Goal: Information Seeking & Learning: Learn about a topic

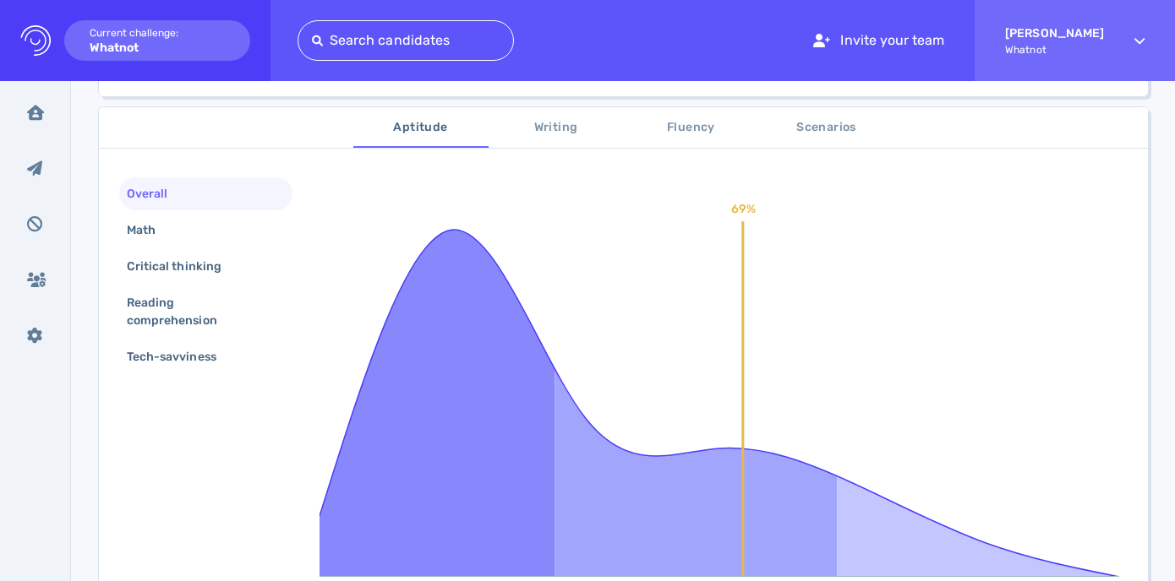
scroll to position [256, 0]
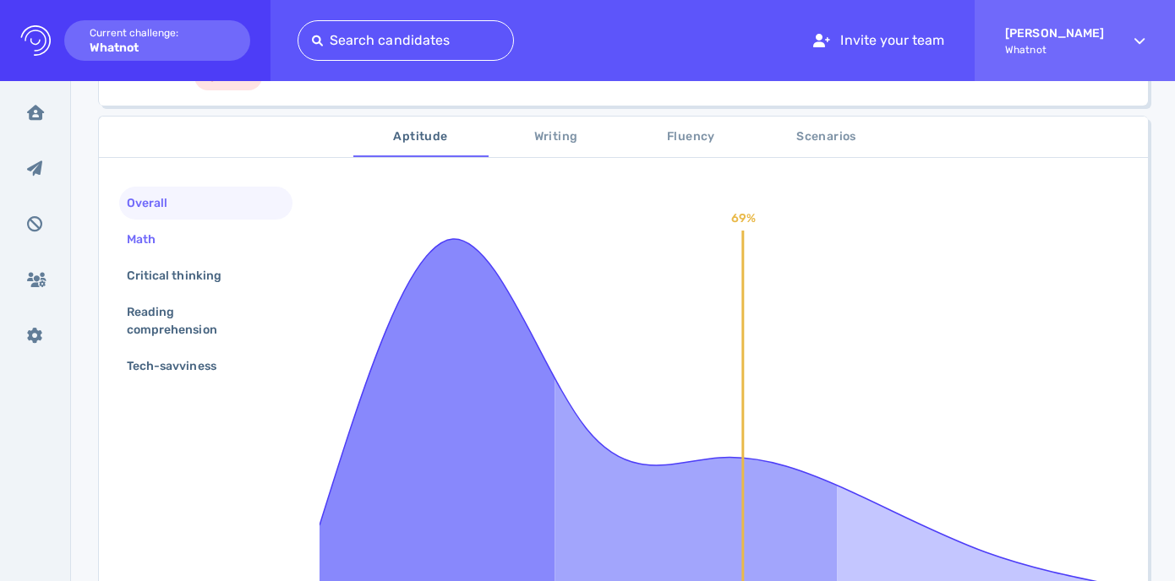
click at [183, 247] on div "Math" at bounding box center [205, 239] width 173 height 33
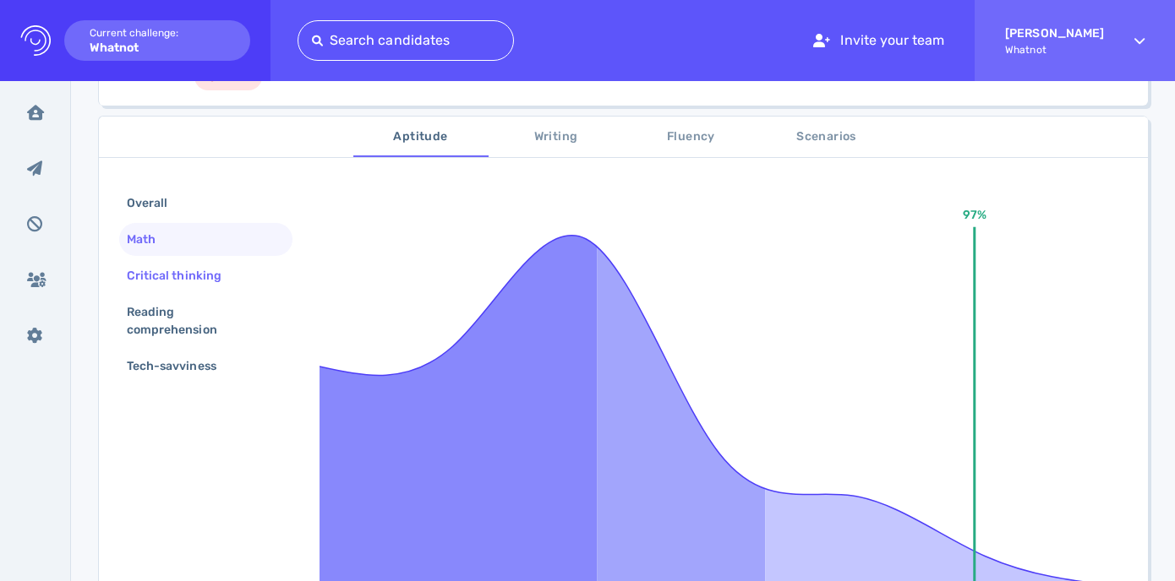
click at [184, 273] on div "Critical thinking" at bounding box center [182, 276] width 118 height 25
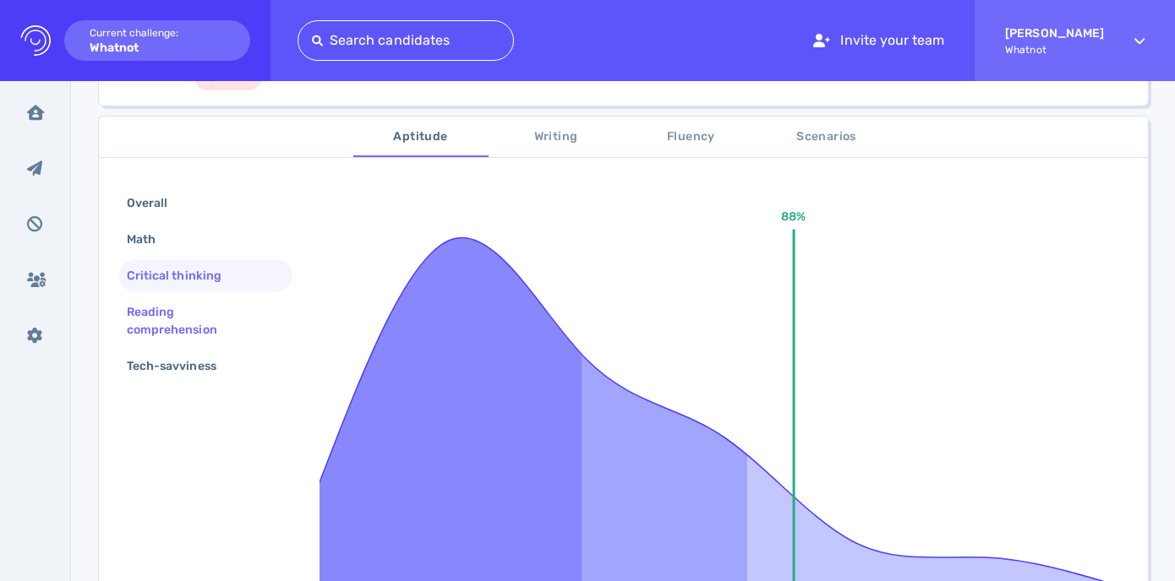
click at [193, 299] on div "Reading comprehension" at bounding box center [205, 321] width 173 height 51
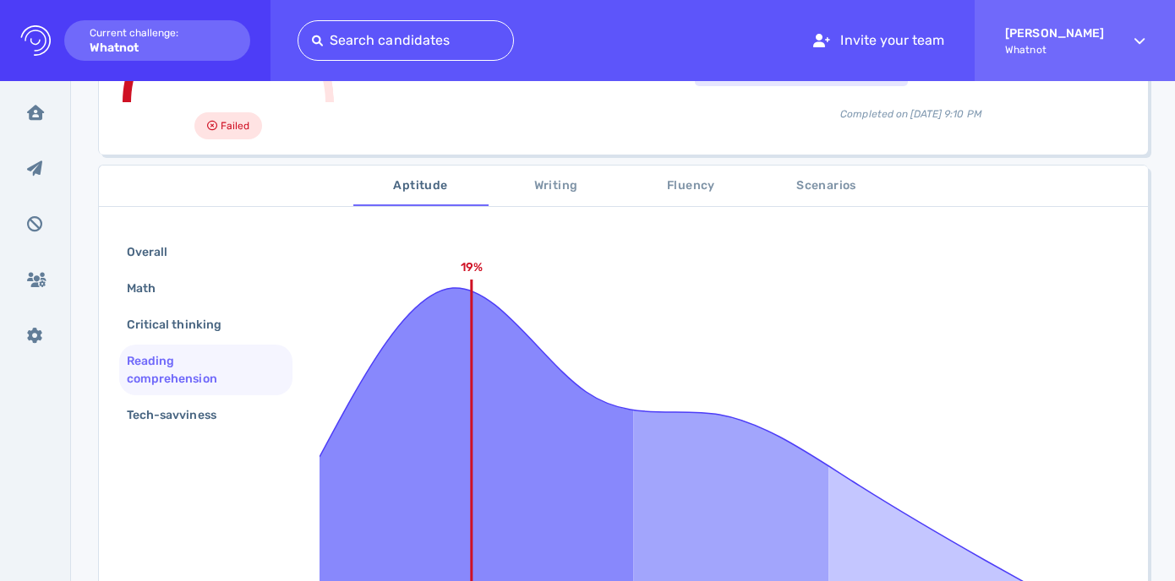
scroll to position [199, 0]
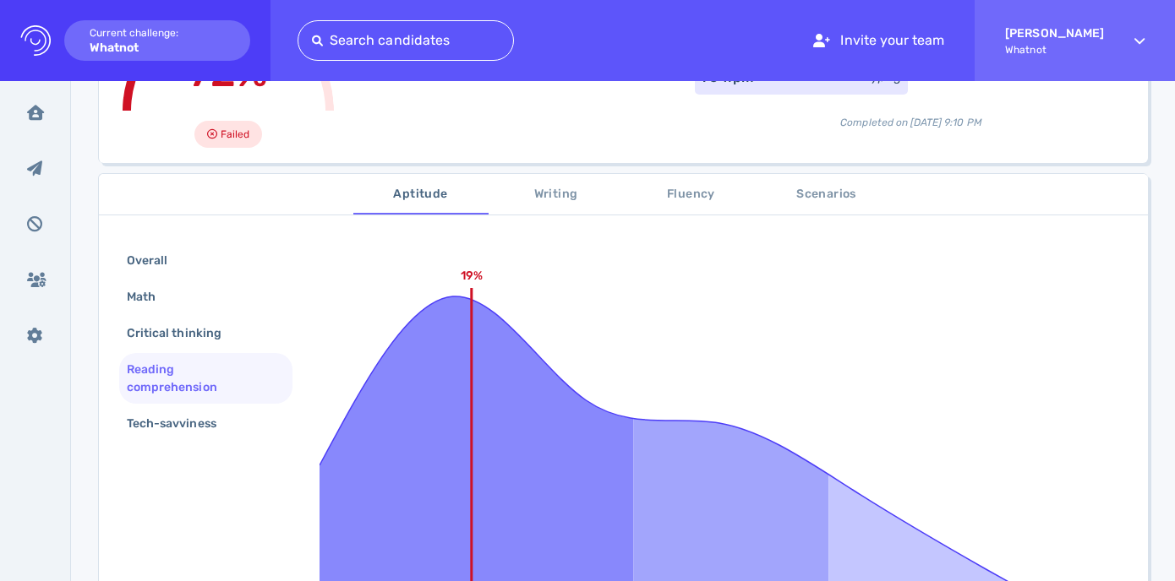
click at [194, 444] on div "Overall Math Critical thinking Reading comprehension Tech-savviness 19% Without…" at bounding box center [623, 527] width 1049 height 606
click at [205, 437] on div "Tech-savviness" at bounding box center [205, 423] width 173 height 33
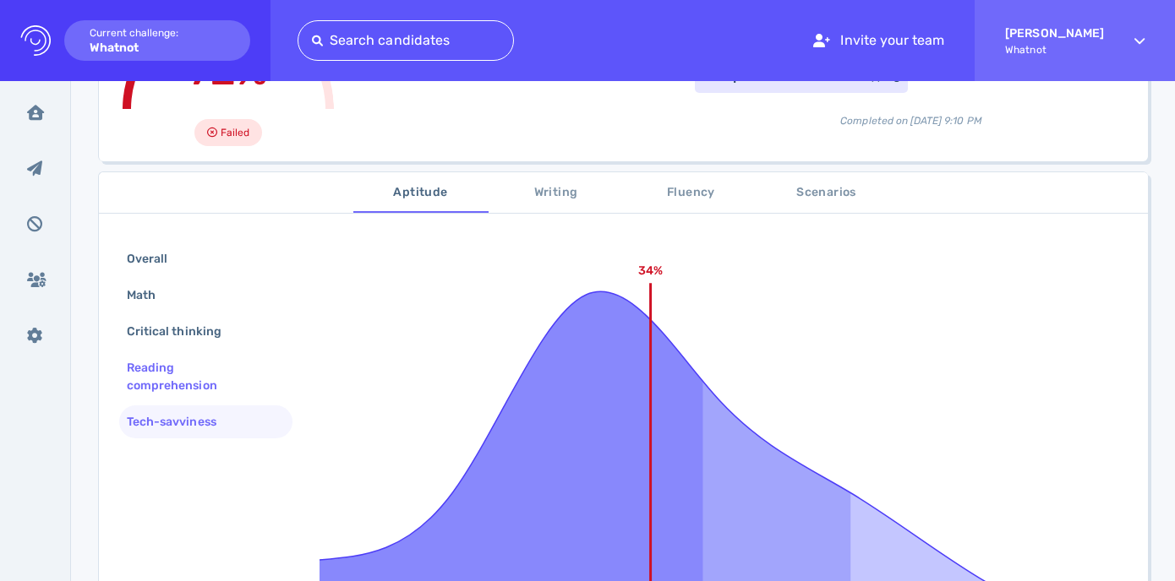
scroll to position [177, 0]
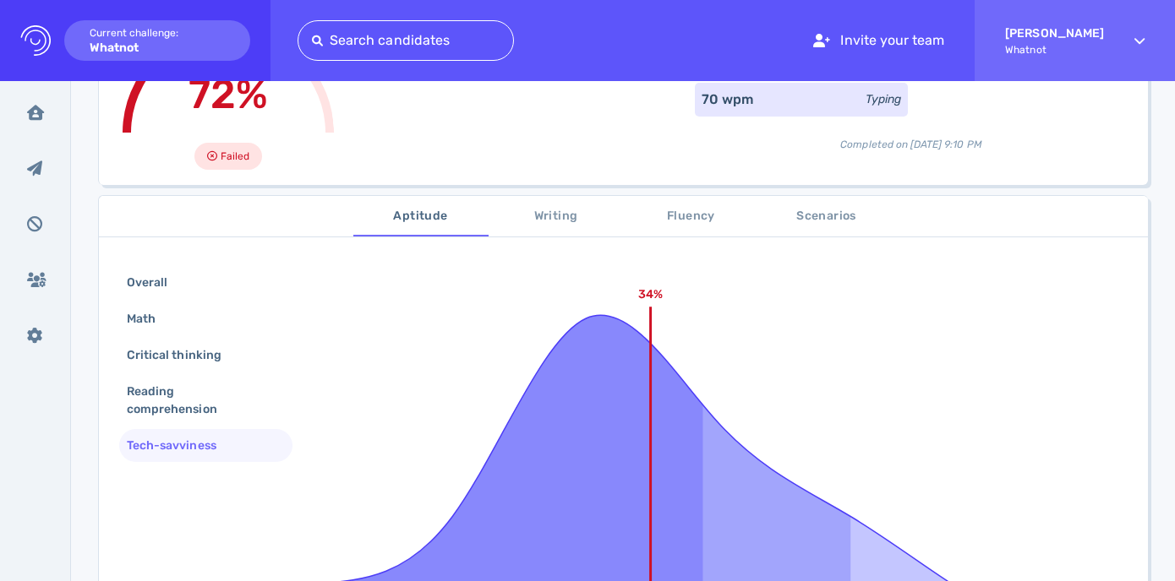
click at [564, 208] on span "Writing" at bounding box center [556, 216] width 115 height 21
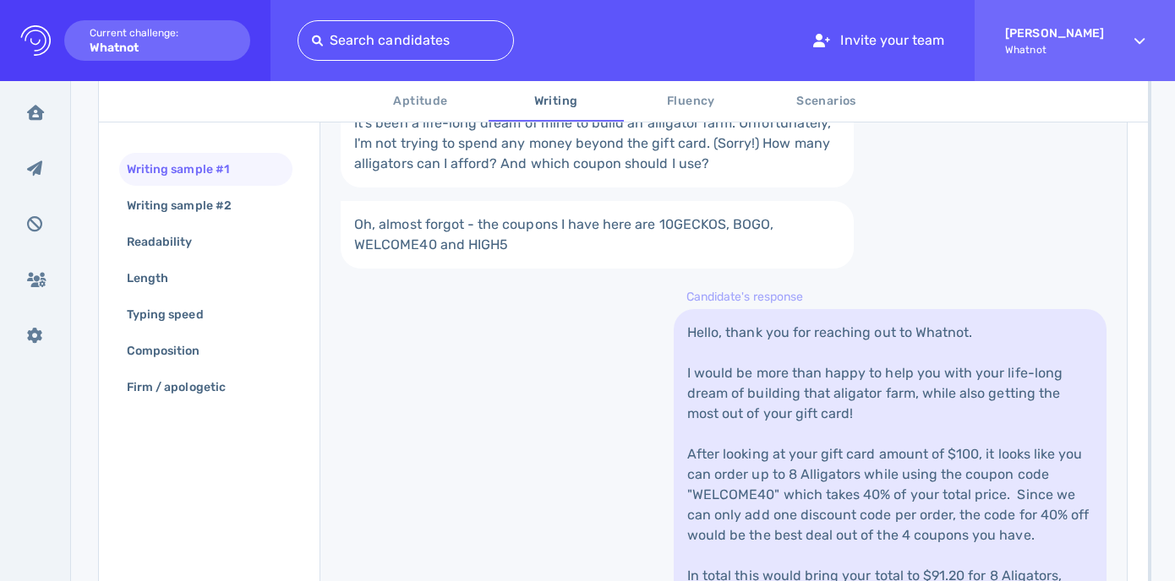
scroll to position [522, 0]
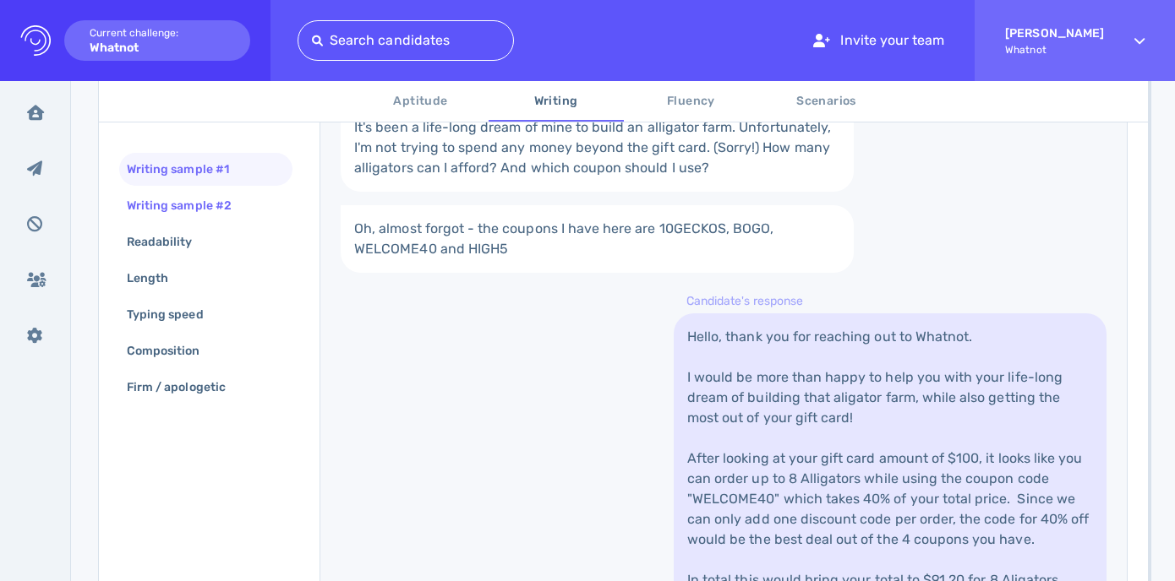
click at [197, 208] on div "Writing sample #2" at bounding box center [187, 206] width 128 height 25
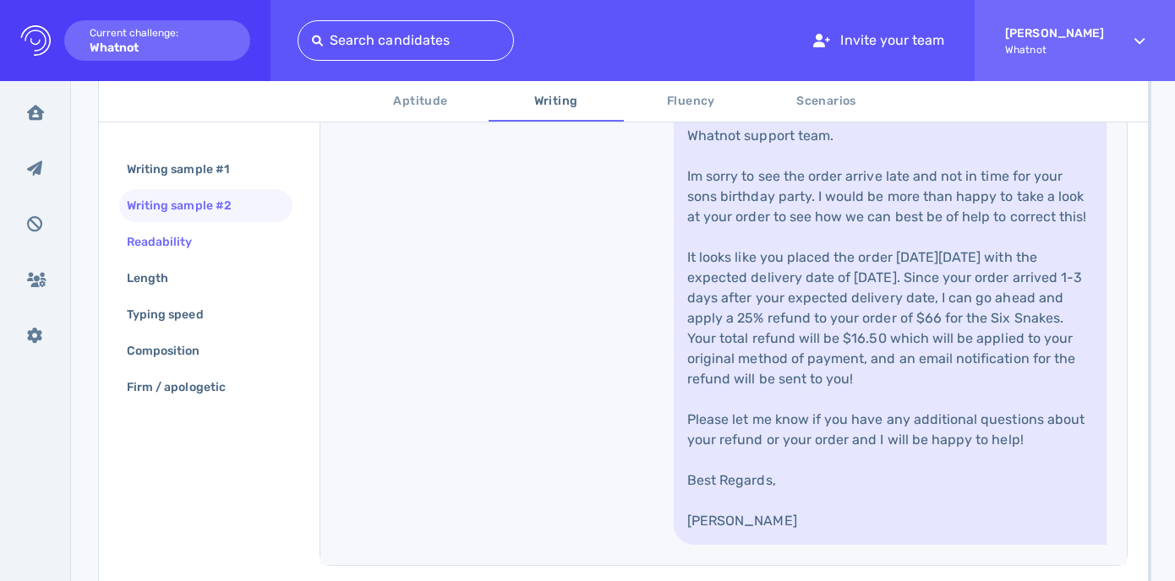
click at [167, 244] on div "Readability" at bounding box center [168, 242] width 90 height 25
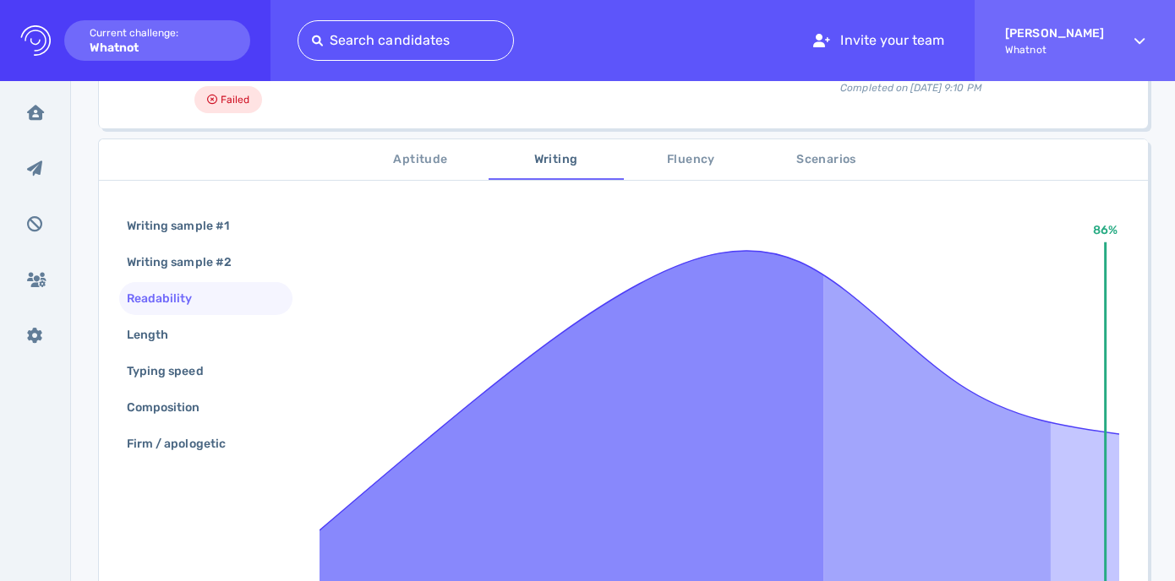
scroll to position [118, 0]
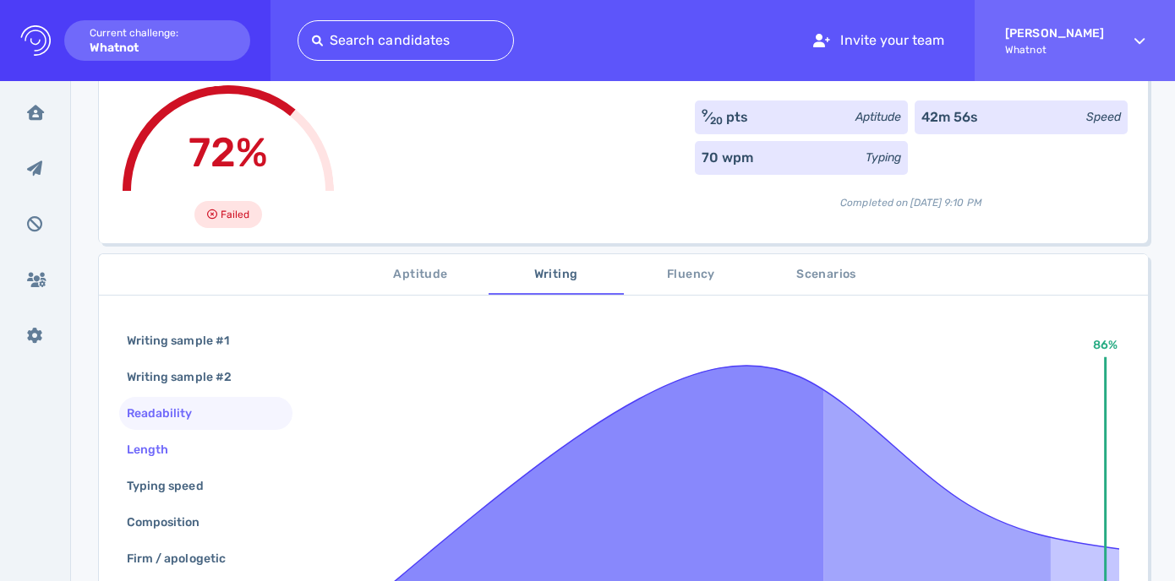
click at [220, 439] on div "Length" at bounding box center [205, 449] width 173 height 33
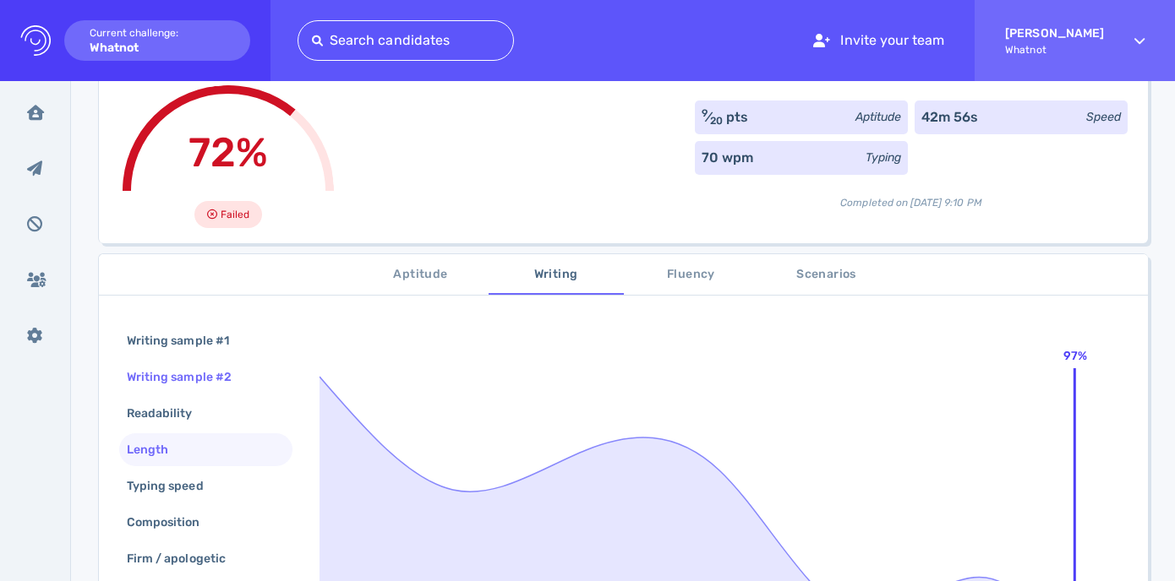
scroll to position [179, 0]
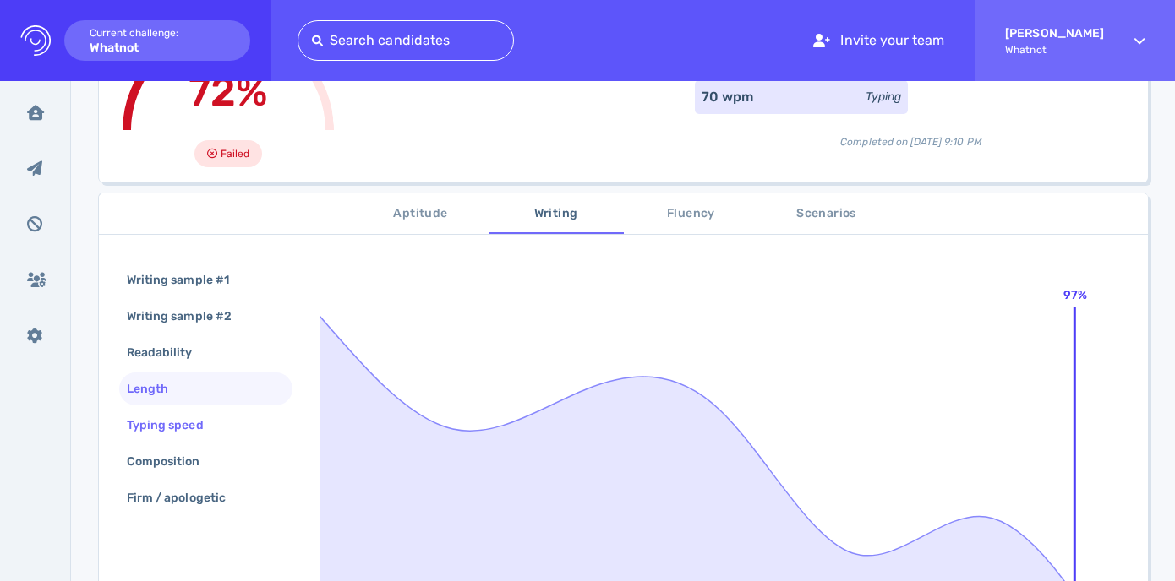
click at [204, 425] on div "Typing speed" at bounding box center [173, 425] width 101 height 25
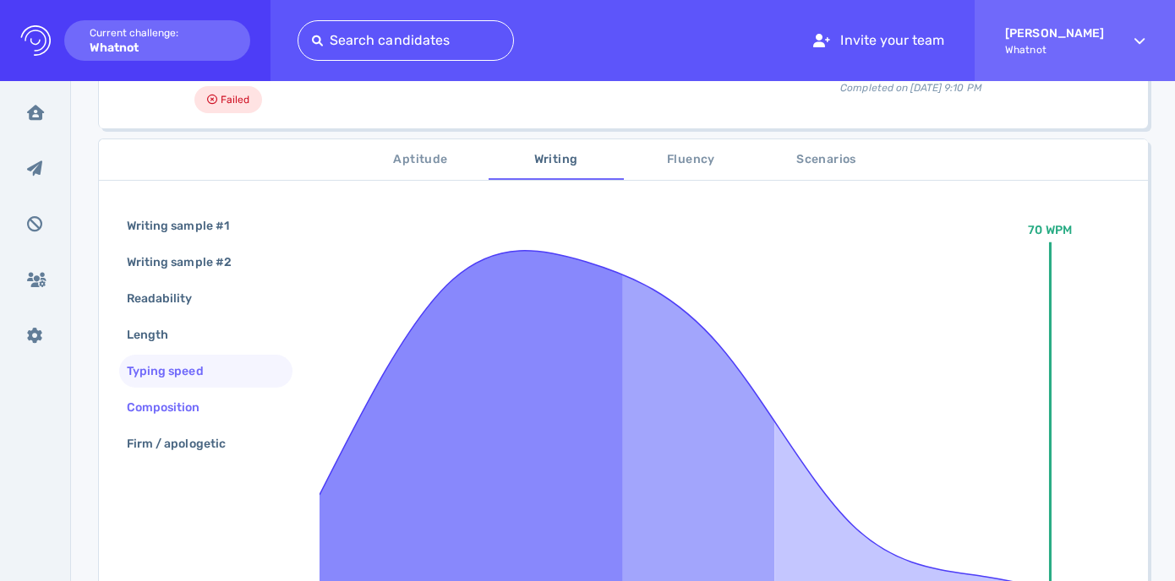
click at [202, 408] on div "Composition" at bounding box center [171, 407] width 97 height 25
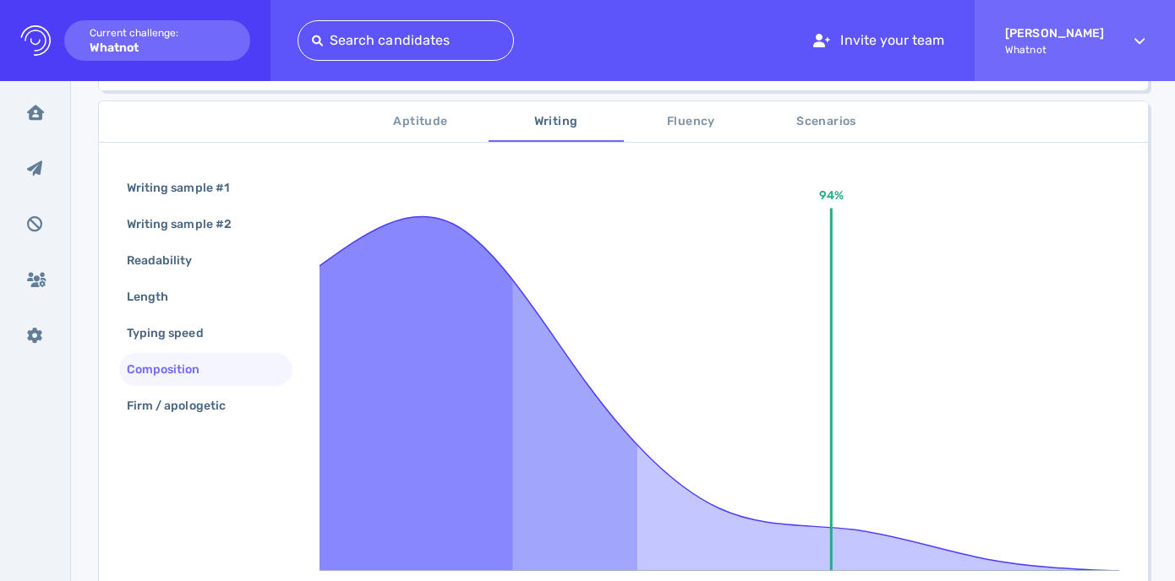
scroll to position [280, 0]
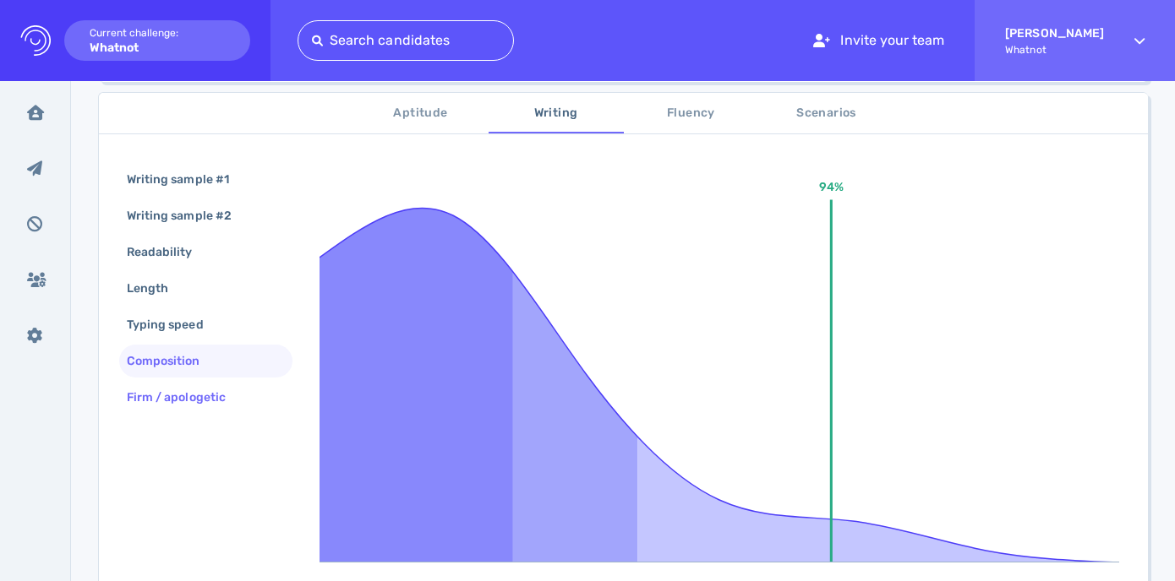
click at [216, 401] on div "Firm / apologetic" at bounding box center [184, 397] width 123 height 25
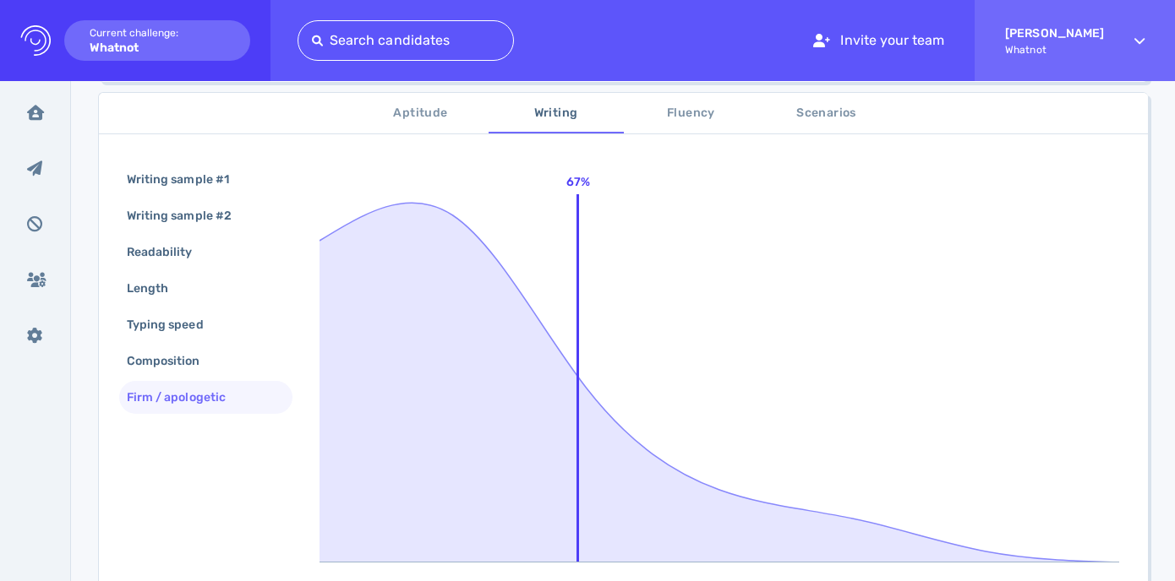
scroll to position [139, 0]
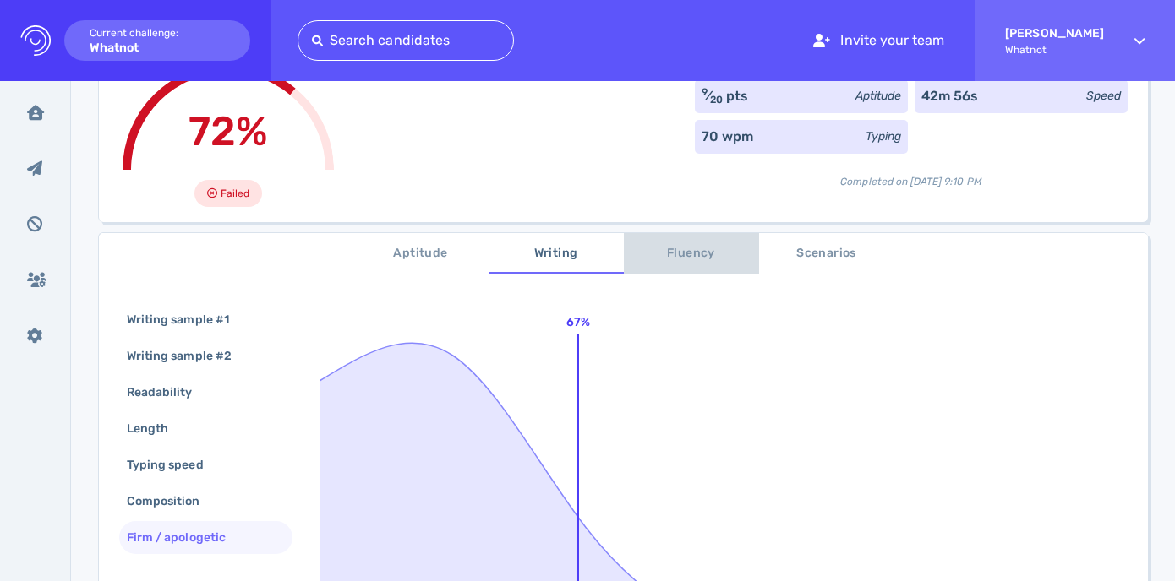
click at [676, 264] on button "Fluency" at bounding box center [691, 253] width 135 height 41
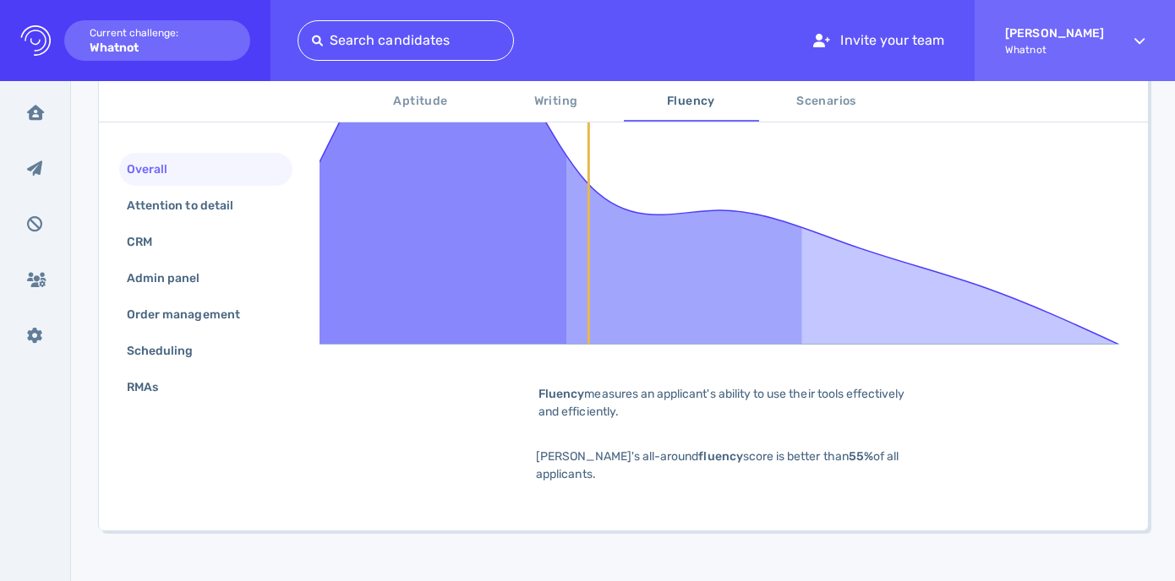
scroll to position [493, 0]
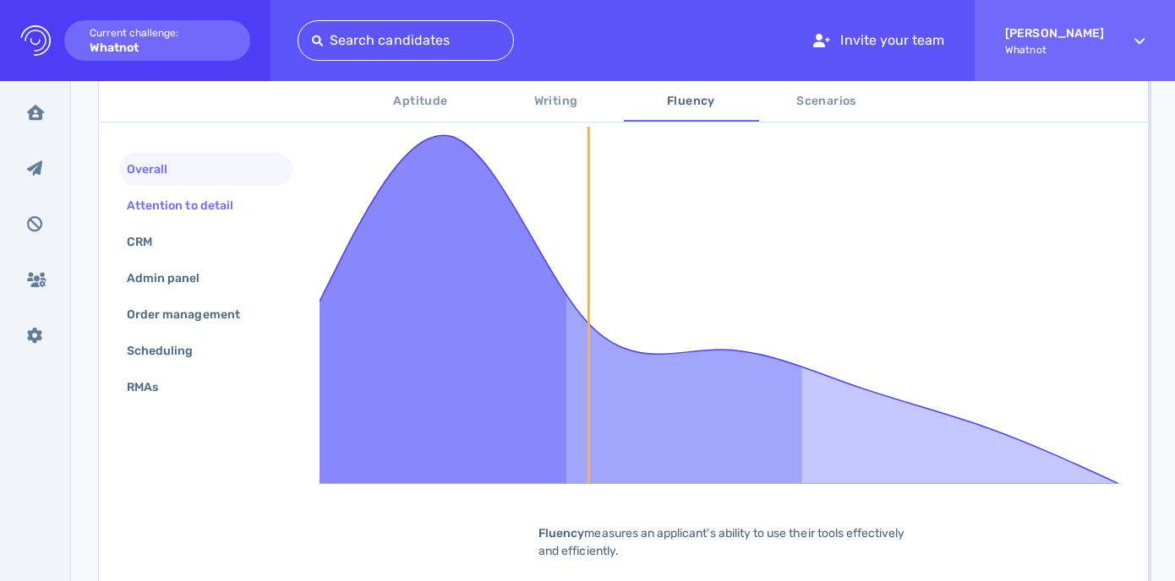
click at [152, 201] on div "Attention to detail" at bounding box center [188, 206] width 130 height 25
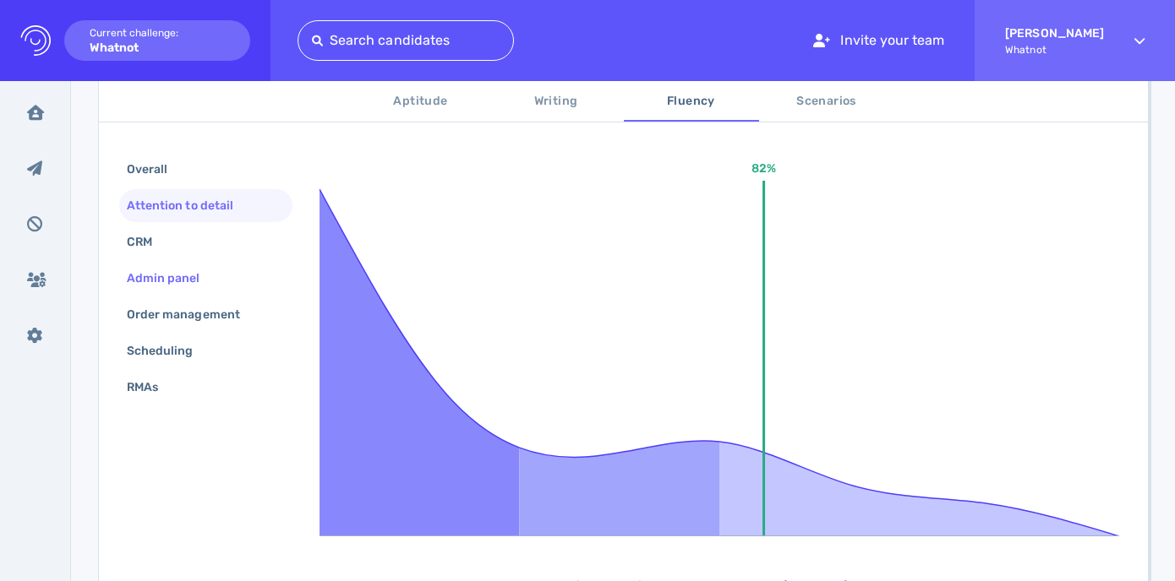
scroll to position [273, 0]
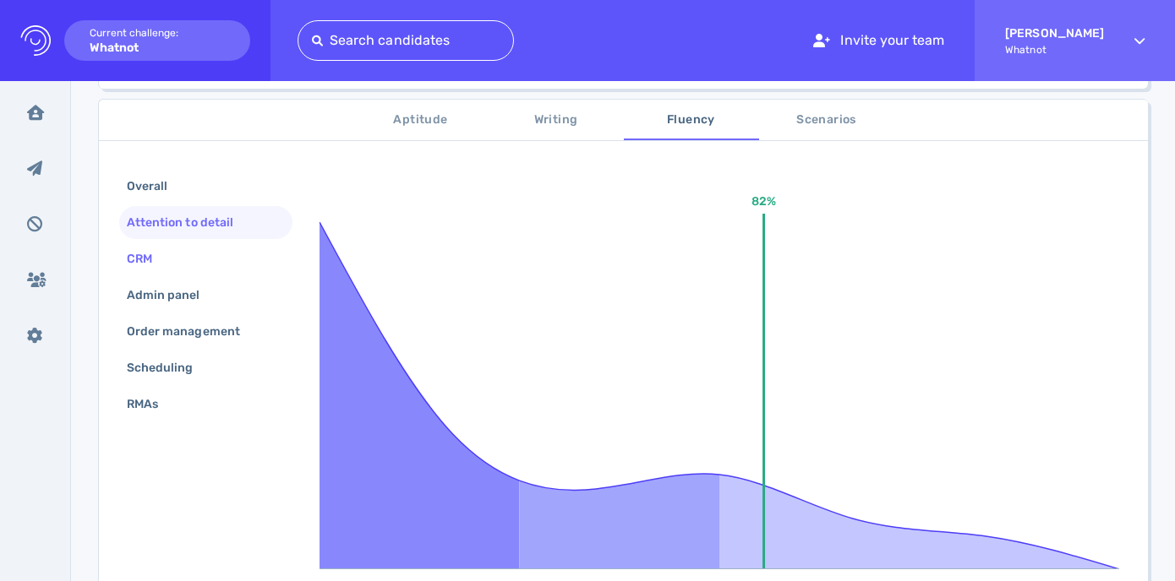
click at [192, 259] on div "CRM" at bounding box center [205, 259] width 173 height 33
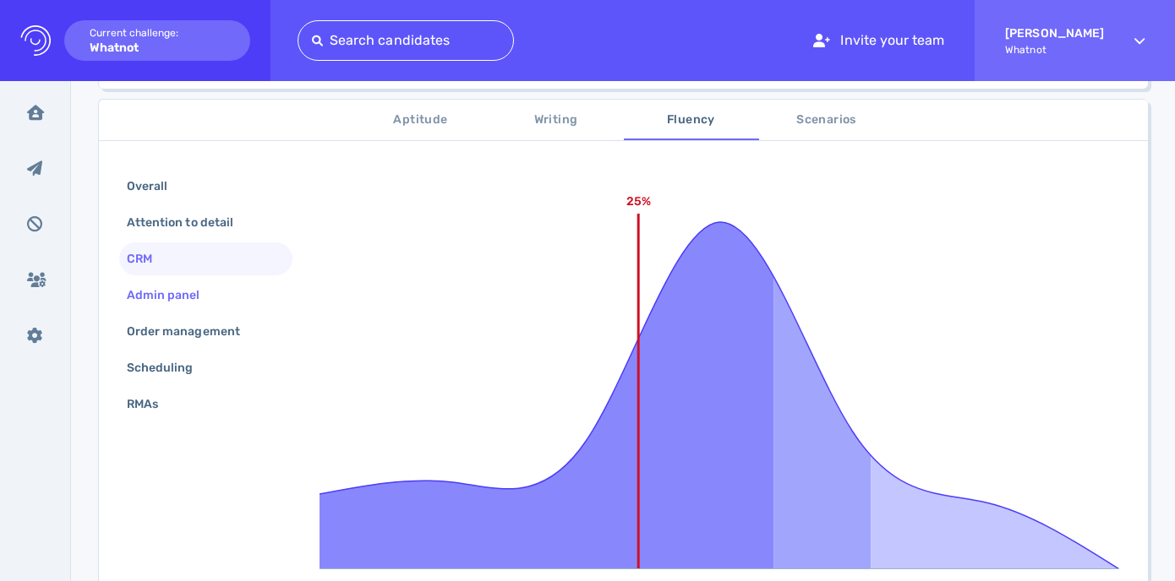
click at [190, 291] on div "Admin panel" at bounding box center [171, 295] width 97 height 25
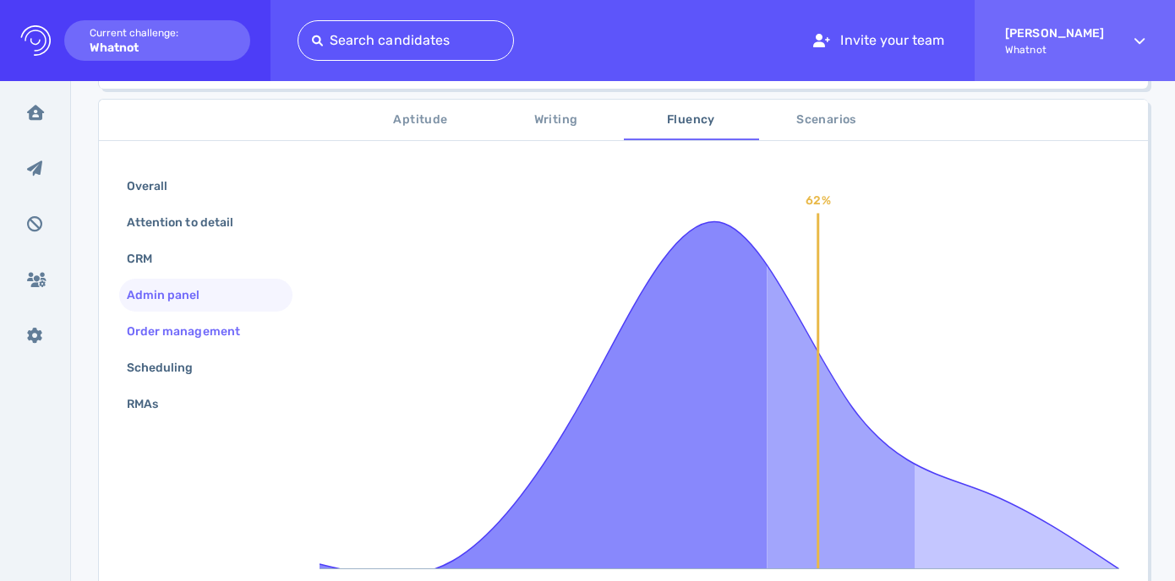
click at [205, 320] on div "Order management" at bounding box center [191, 331] width 137 height 25
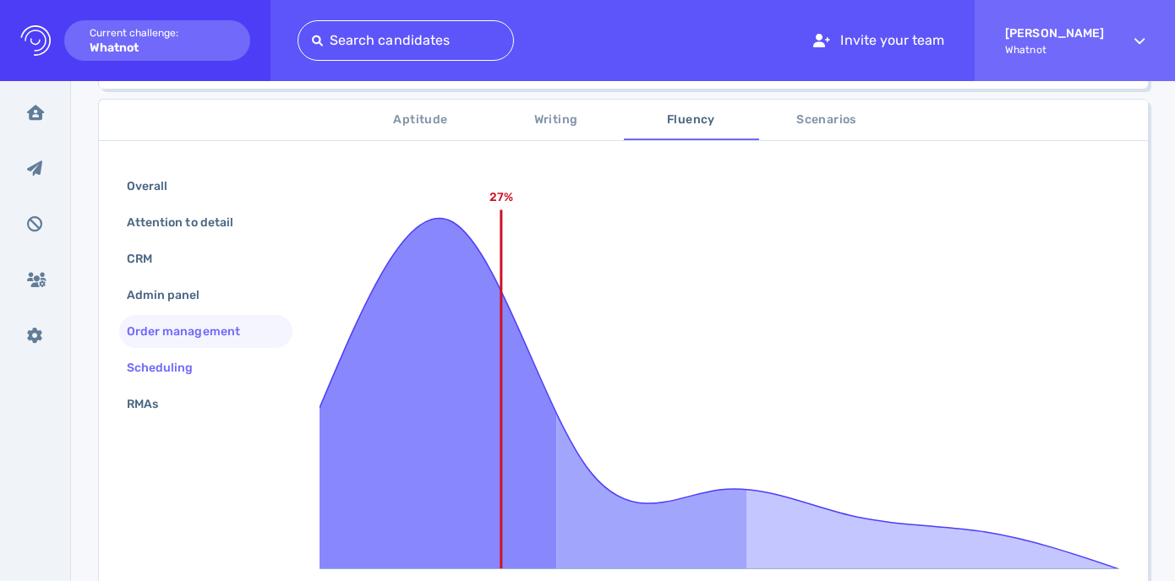
click at [203, 353] on div "Scheduling" at bounding box center [205, 368] width 173 height 33
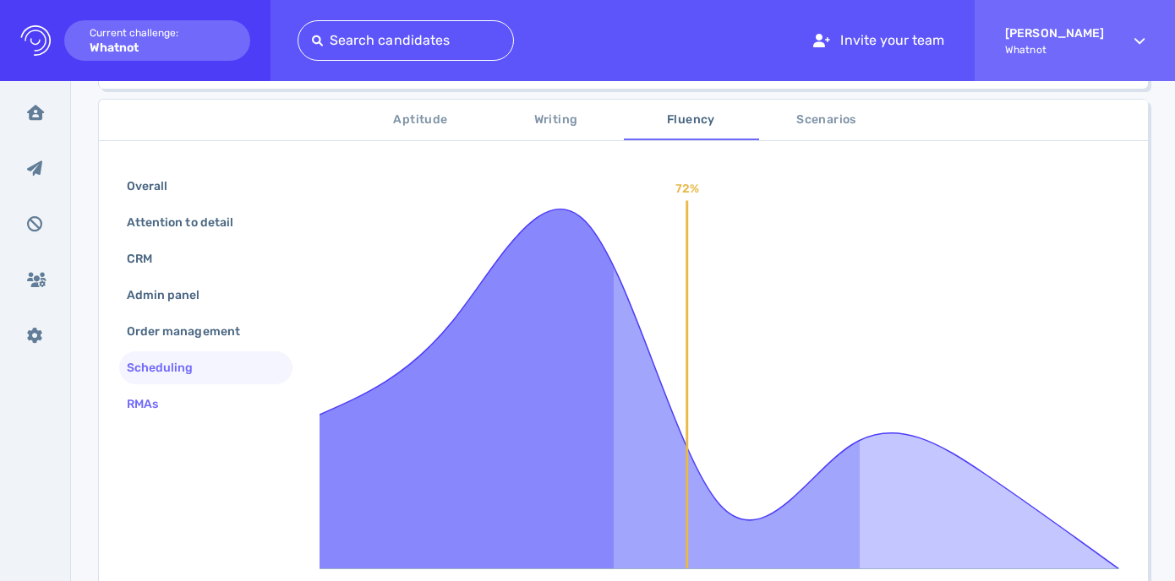
click at [207, 399] on div "RMAs" at bounding box center [205, 404] width 173 height 33
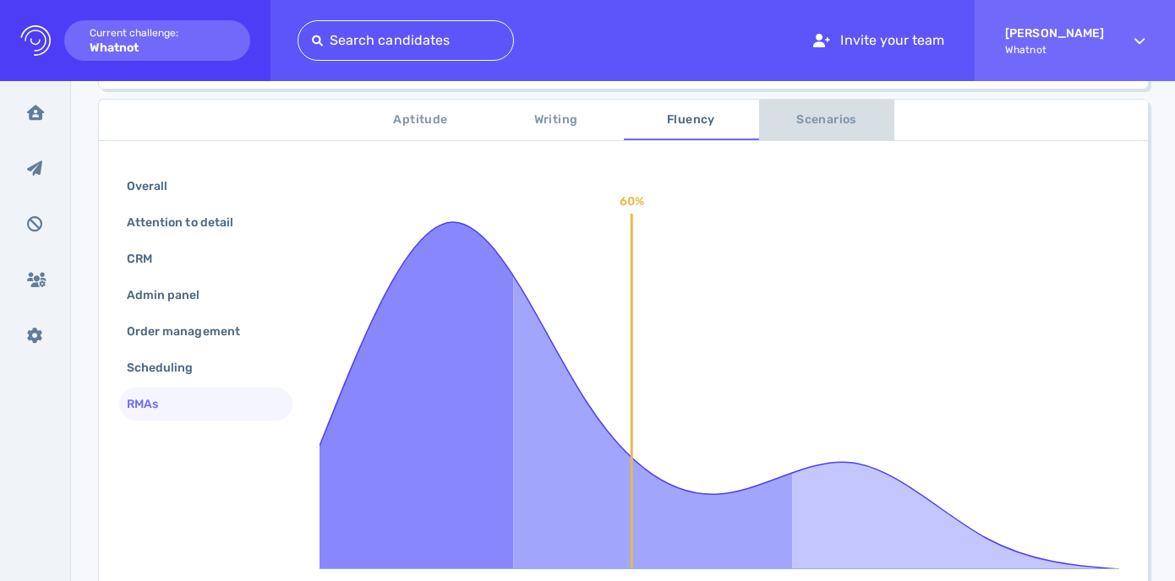
click at [790, 123] on span "Scenarios" at bounding box center [826, 120] width 115 height 21
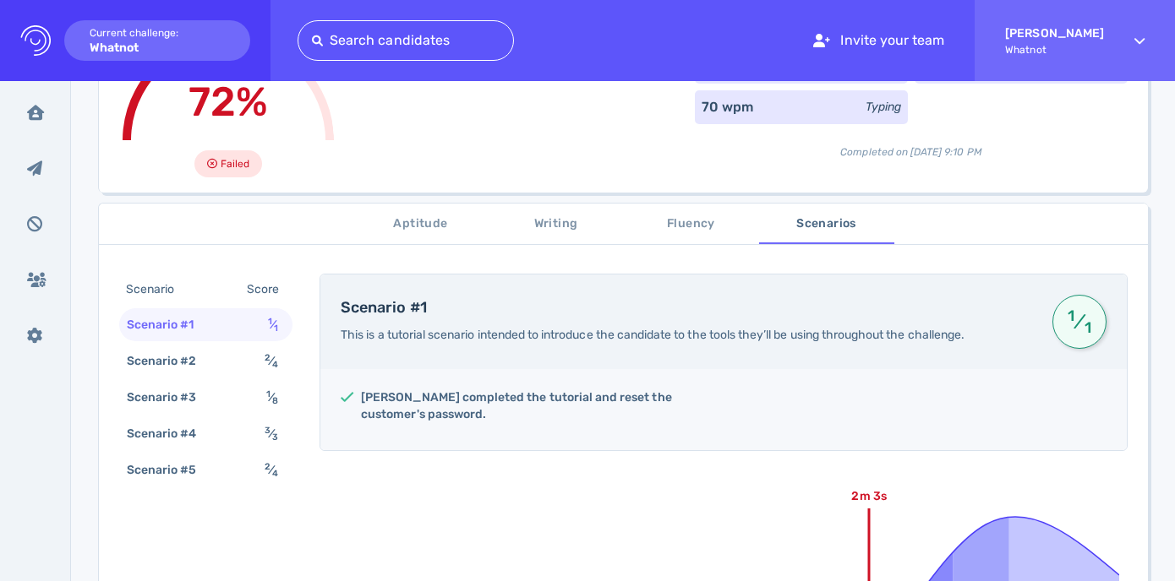
scroll to position [170, 0]
click at [248, 401] on div "Scenario #3 1 ⁄ 8" at bounding box center [205, 396] width 173 height 33
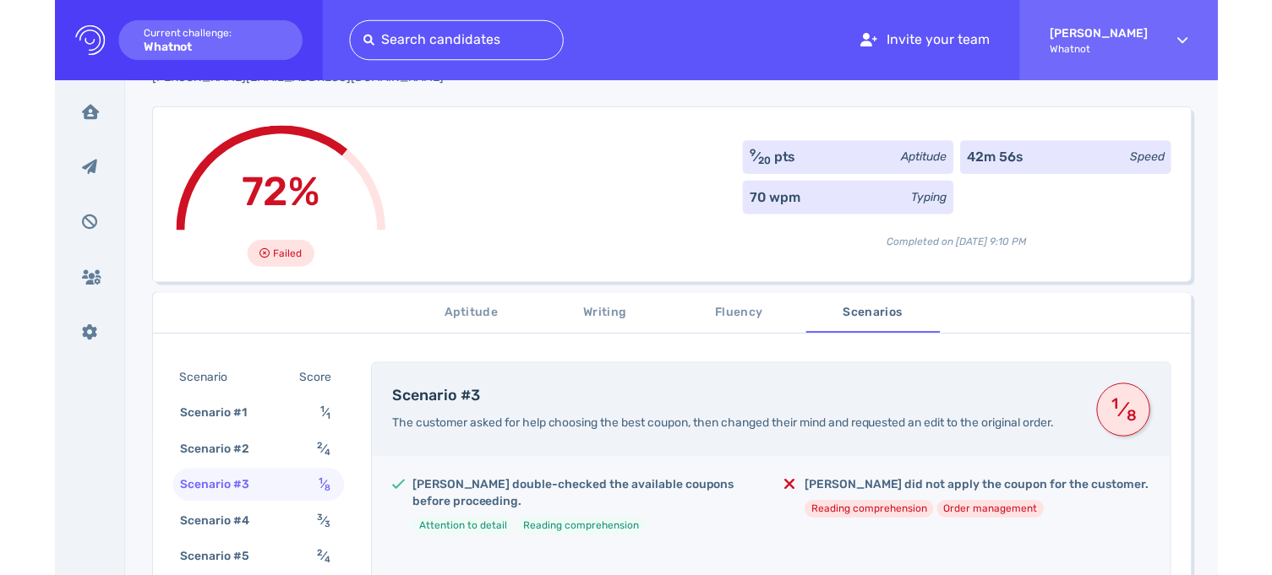
scroll to position [0, 0]
